Goal: Use online tool/utility: Utilize a website feature to perform a specific function

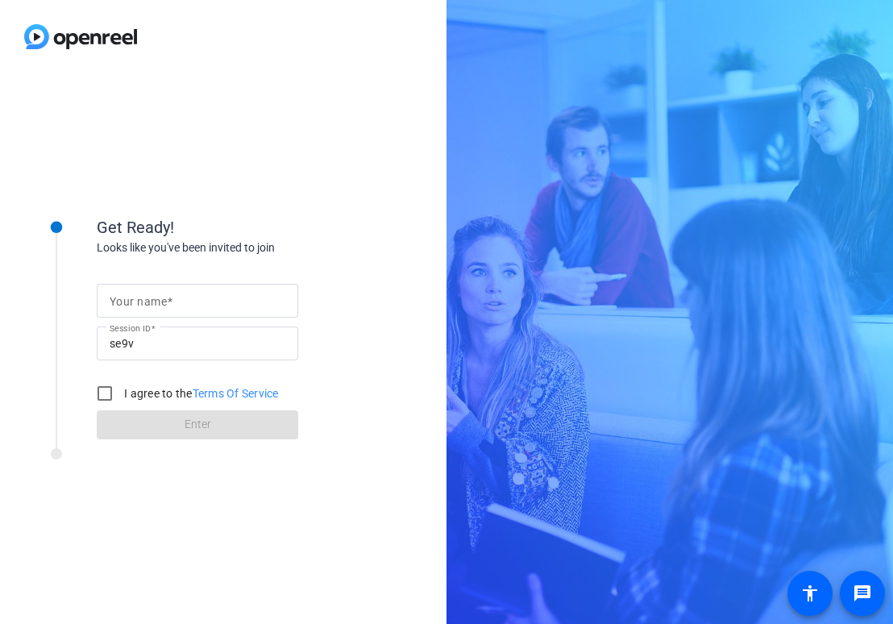
click at [181, 305] on input "Your name" at bounding box center [198, 300] width 176 height 19
type input "[PERSON_NAME]"
click at [103, 394] on input "I agree to the Terms Of Service" at bounding box center [105, 393] width 32 height 32
checkbox input "true"
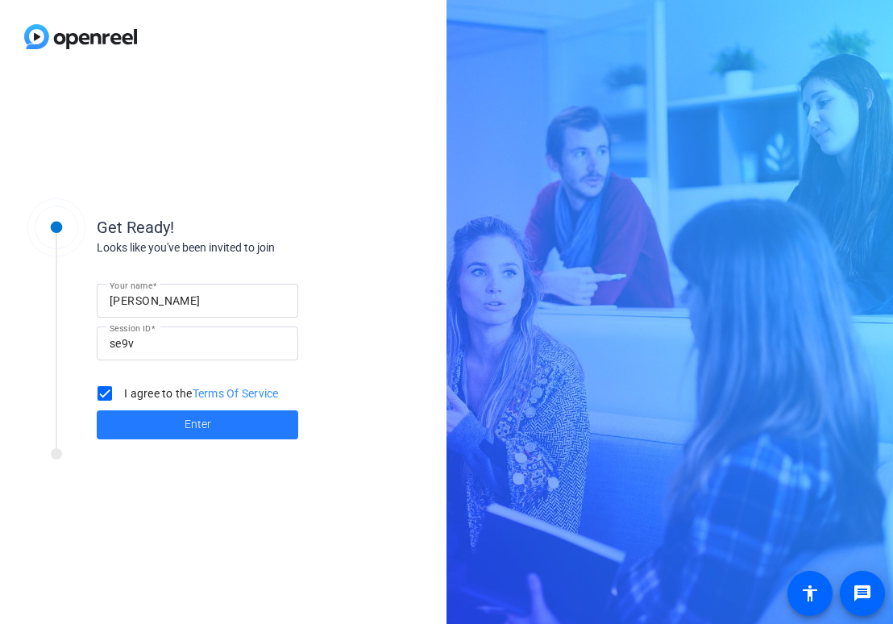
click at [161, 421] on span at bounding box center [197, 424] width 201 height 39
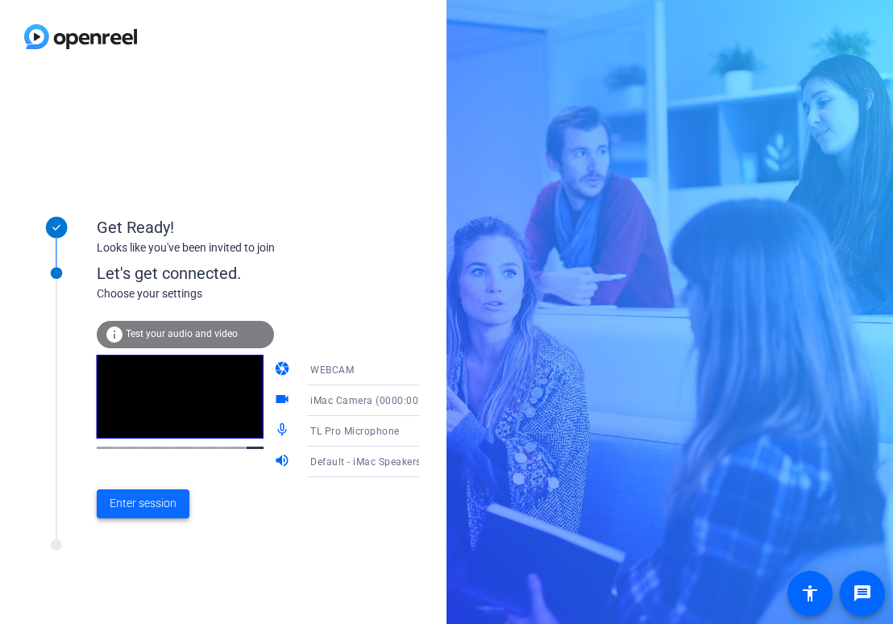
click at [143, 511] on span "Enter session" at bounding box center [143, 503] width 67 height 17
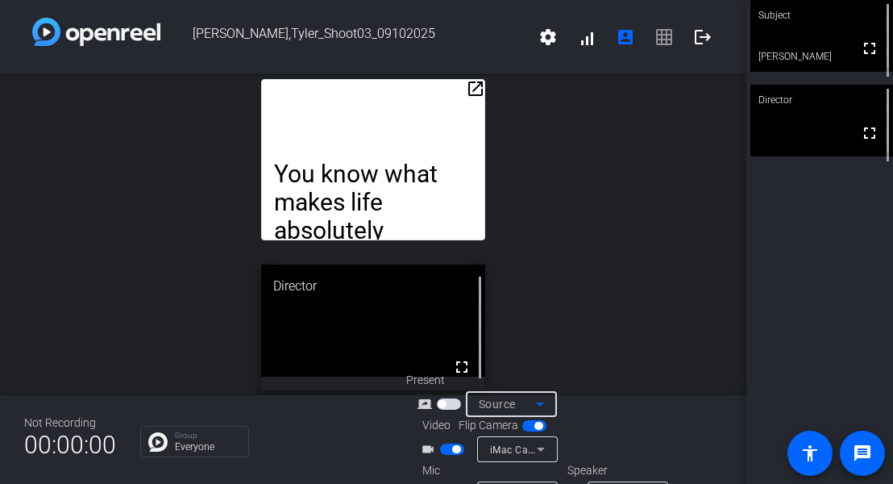
click at [526, 403] on div "Source" at bounding box center [507, 403] width 57 height 19
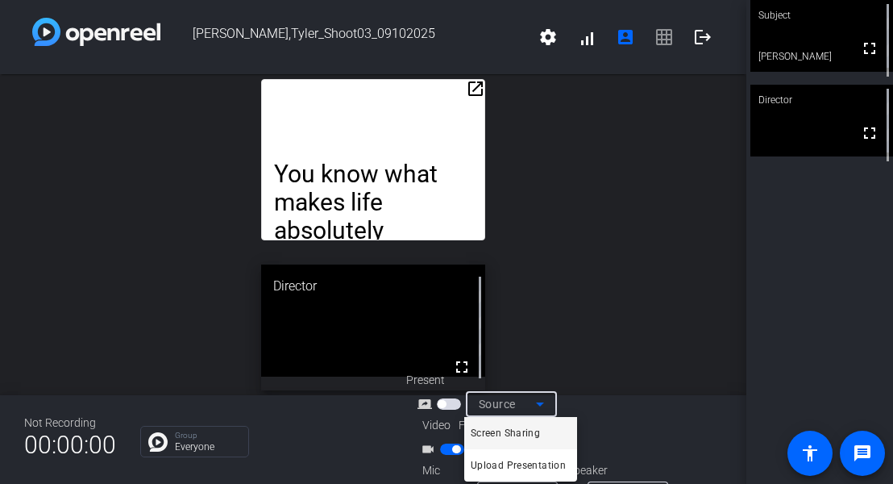
drag, startPoint x: 766, startPoint y: 299, endPoint x: 729, endPoint y: 309, distance: 38.3
click at [766, 299] on div at bounding box center [446, 242] width 893 height 484
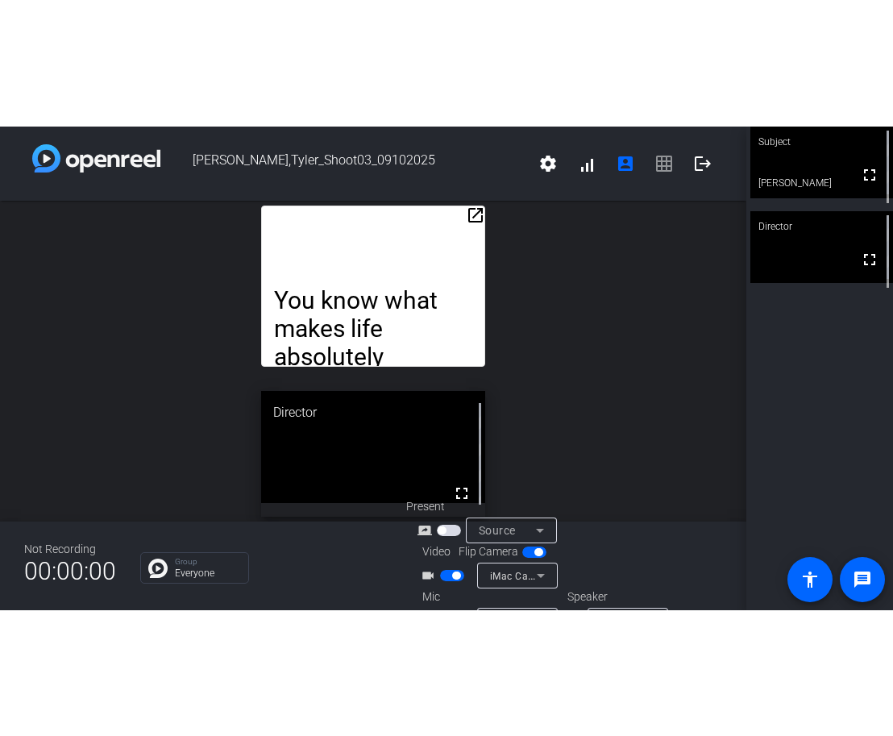
scroll to position [41, 0]
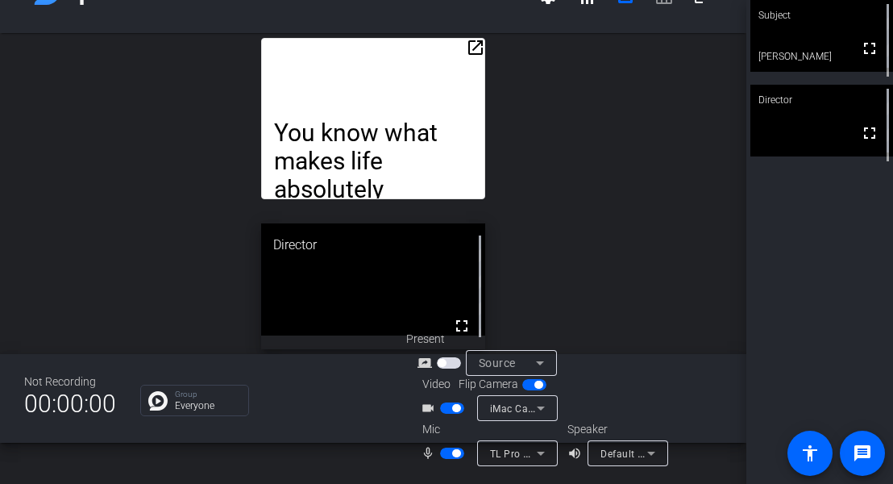
click at [528, 416] on div "iMac Camera (0000:0001)" at bounding box center [513, 408] width 47 height 20
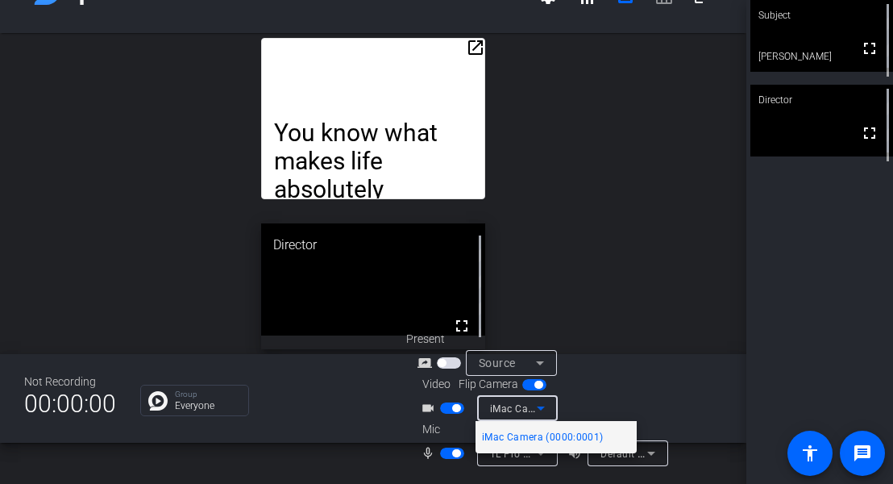
click at [625, 346] on div at bounding box center [446, 242] width 893 height 484
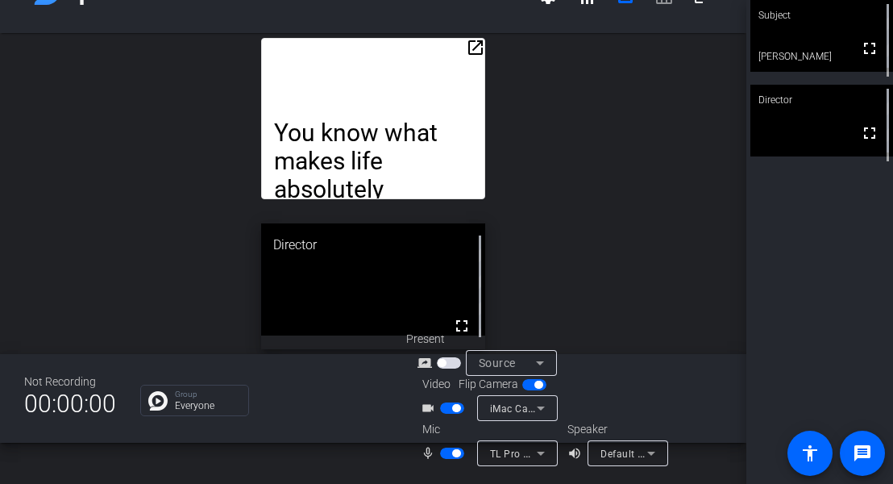
click at [516, 451] on span "TL Pro Microphone" at bounding box center [534, 452] width 89 height 13
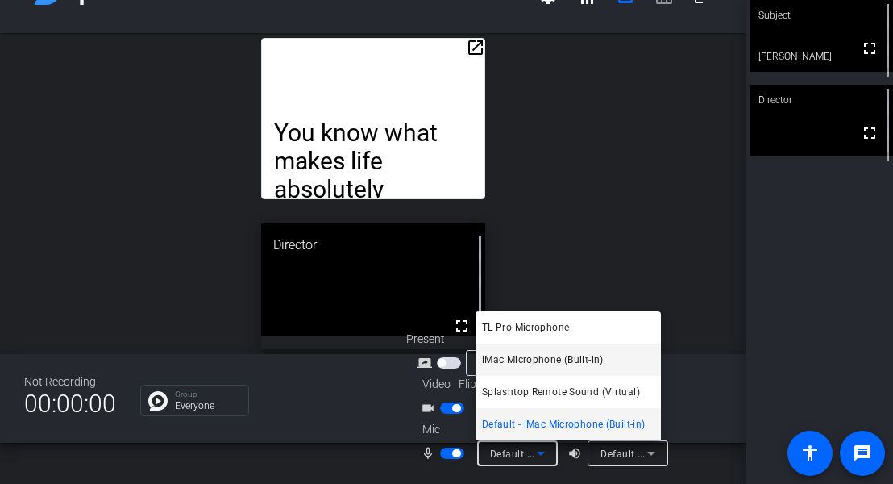
click at [551, 359] on span "iMac Microphone (Built-in)" at bounding box center [543, 359] width 122 height 19
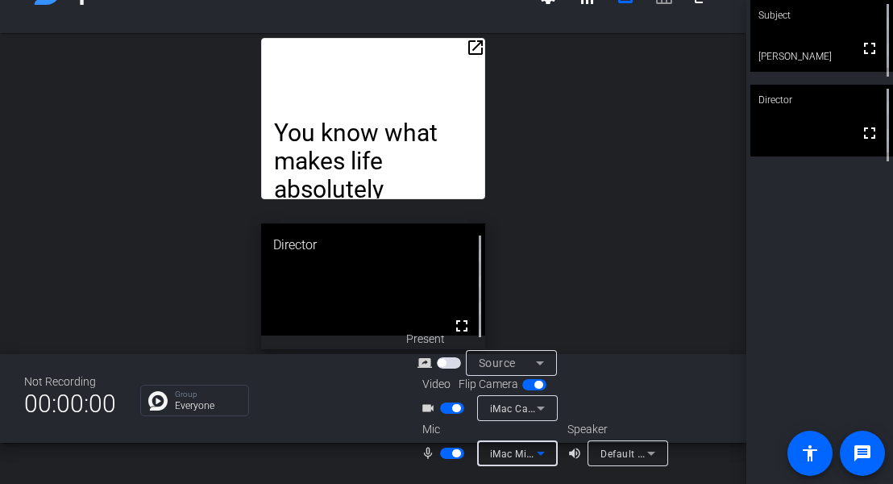
click at [633, 455] on span "Default - iMac Speakers (Built-in)" at bounding box center [677, 452] width 154 height 13
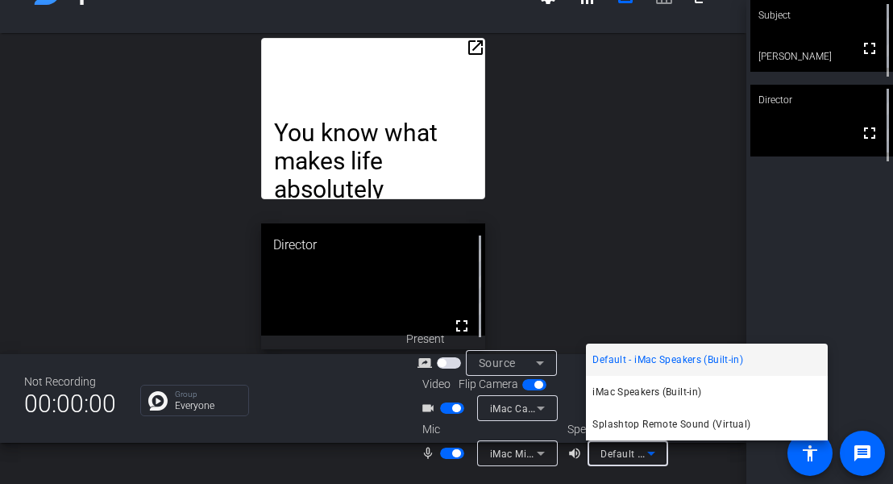
click at [650, 243] on div at bounding box center [446, 242] width 893 height 484
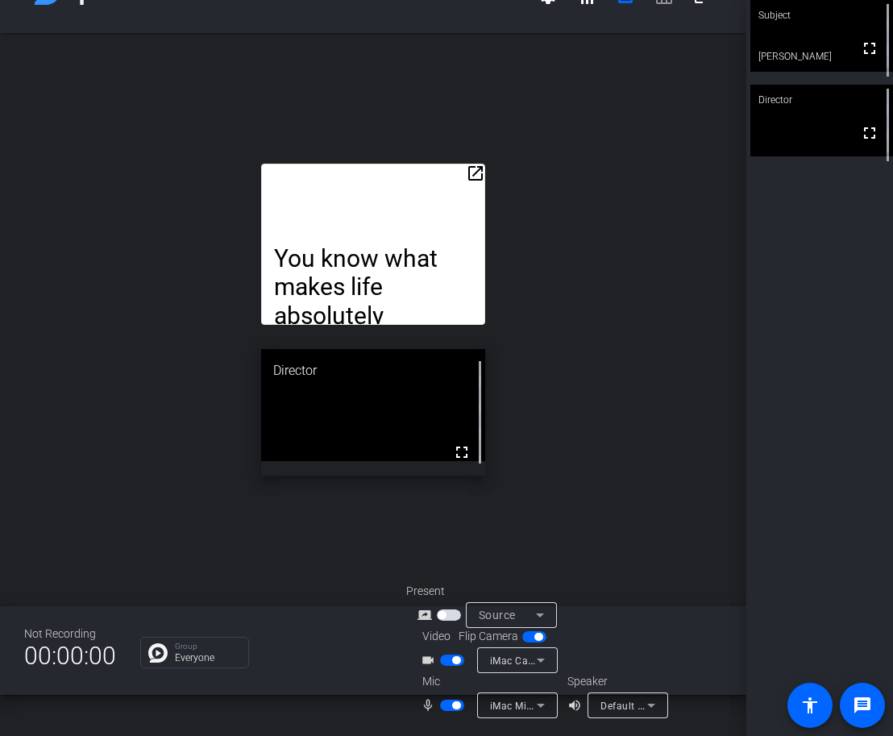
click at [475, 169] on mat-icon "open_in_new" at bounding box center [475, 173] width 19 height 19
